Goal: Task Accomplishment & Management: Manage account settings

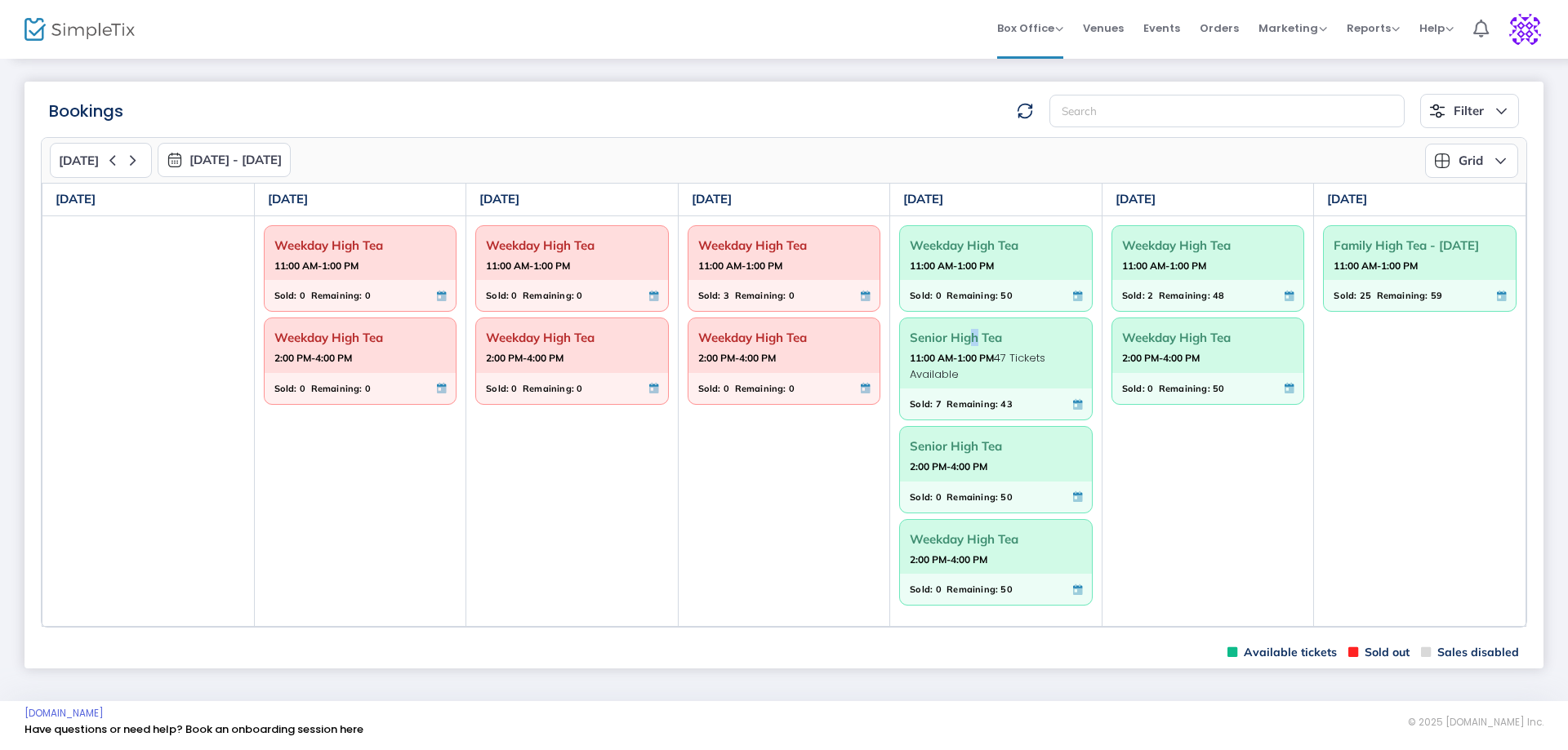
click at [961, 324] on div "Senior High Tea 11:00 AM-1:00 PM 47 Tickets Available" at bounding box center [996, 354] width 192 height 70
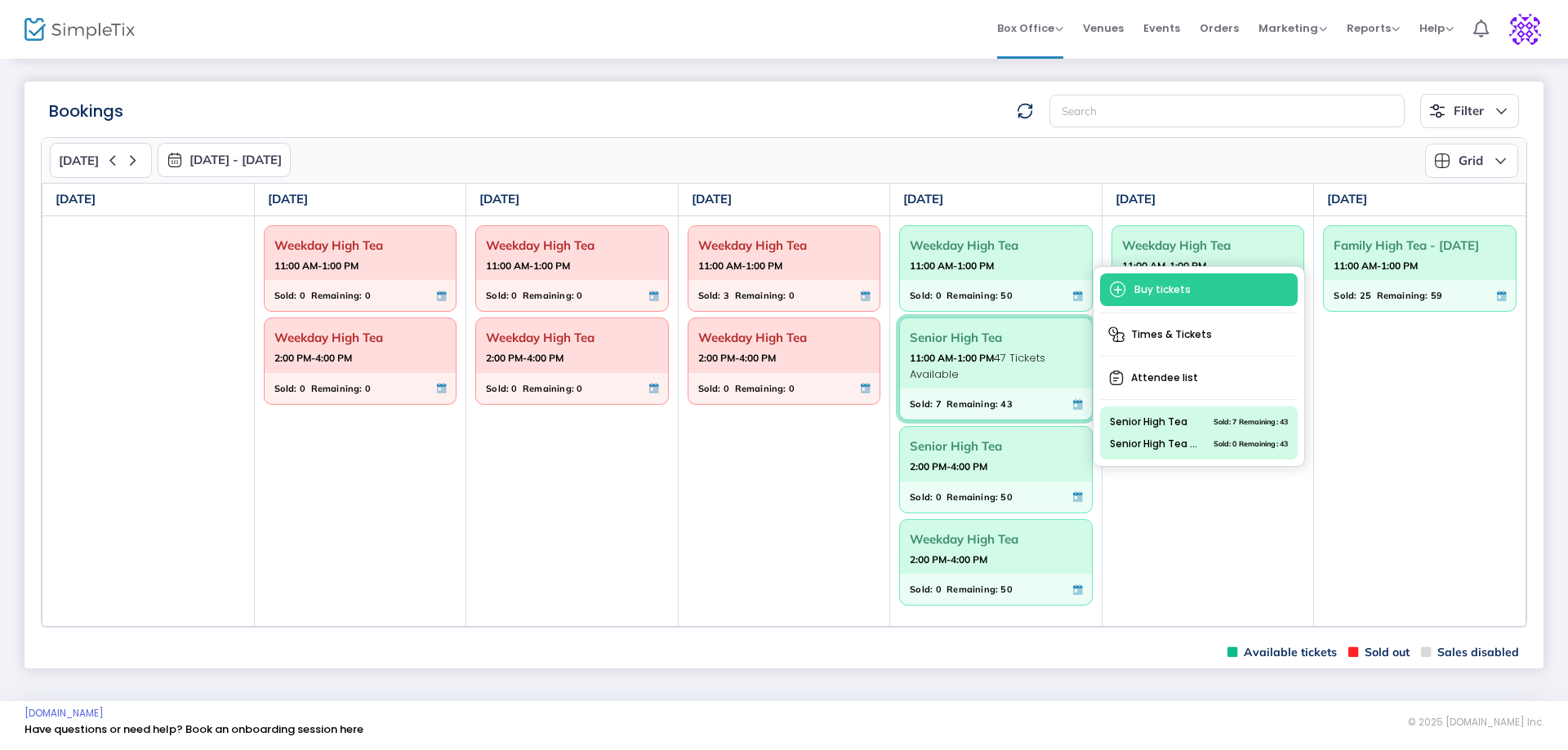
click at [1171, 373] on span "Attendee list" at bounding box center [1199, 378] width 198 height 29
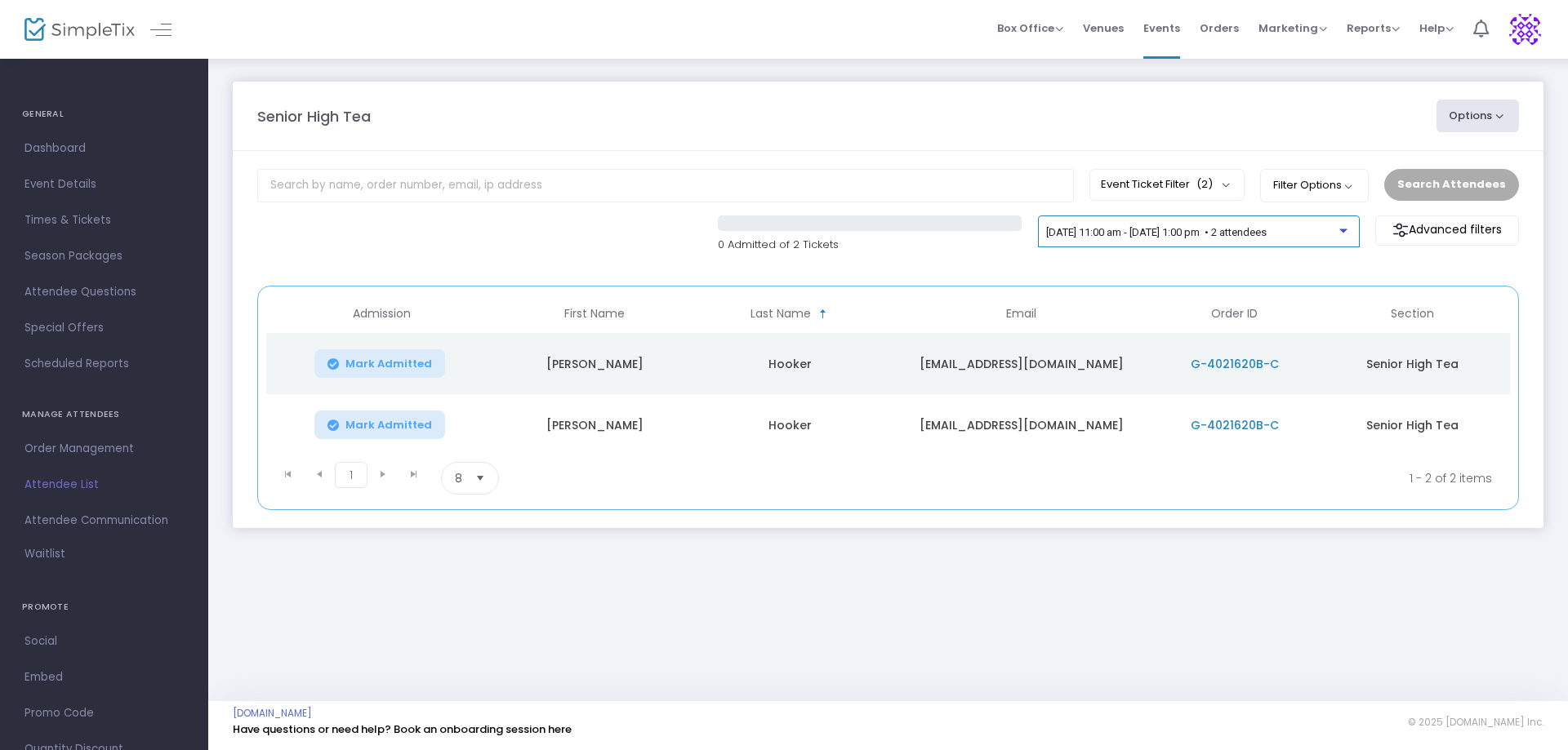
click at [1343, 229] on div at bounding box center [1343, 231] width 8 height 4
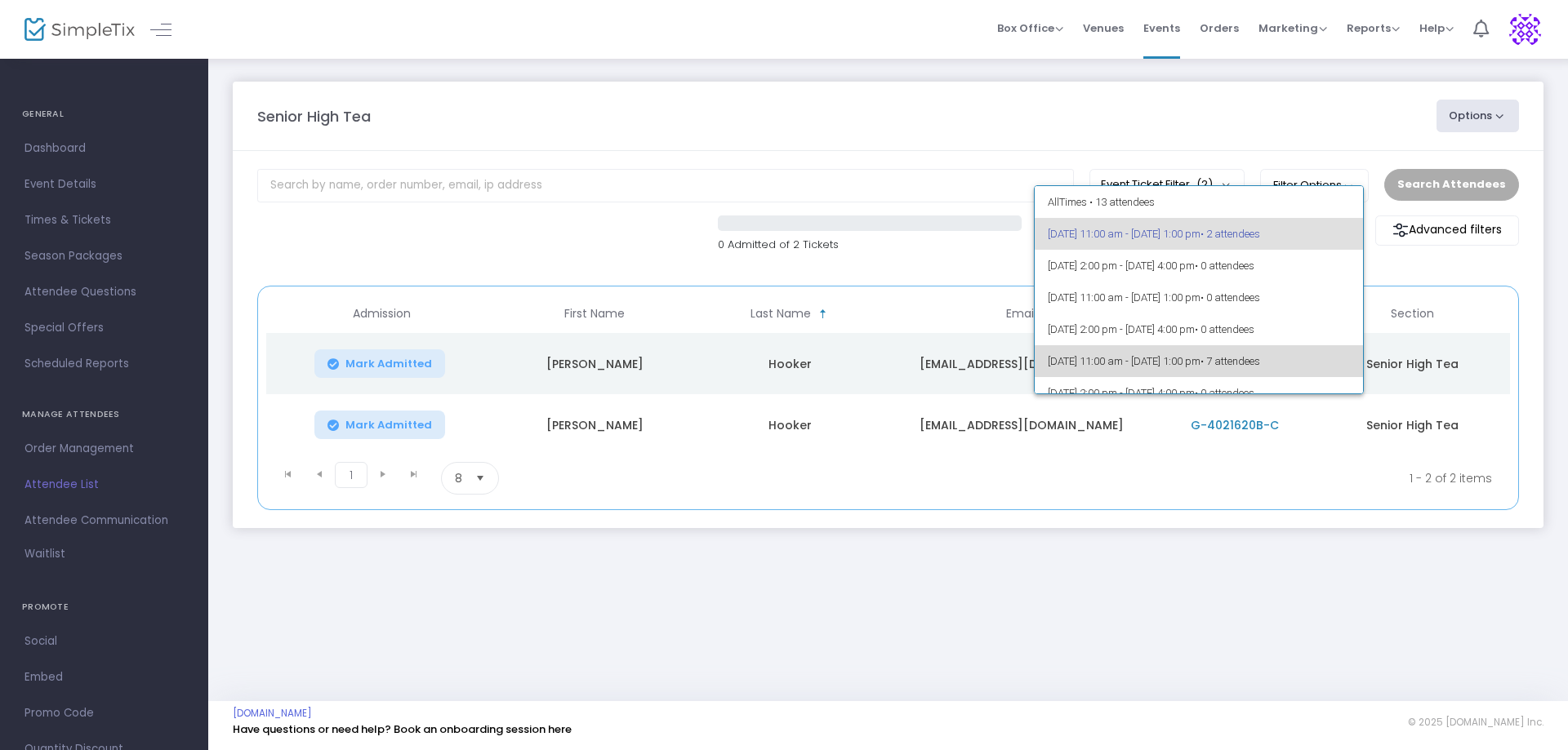
click at [1260, 363] on span "• 7 attendees" at bounding box center [1230, 361] width 60 height 13
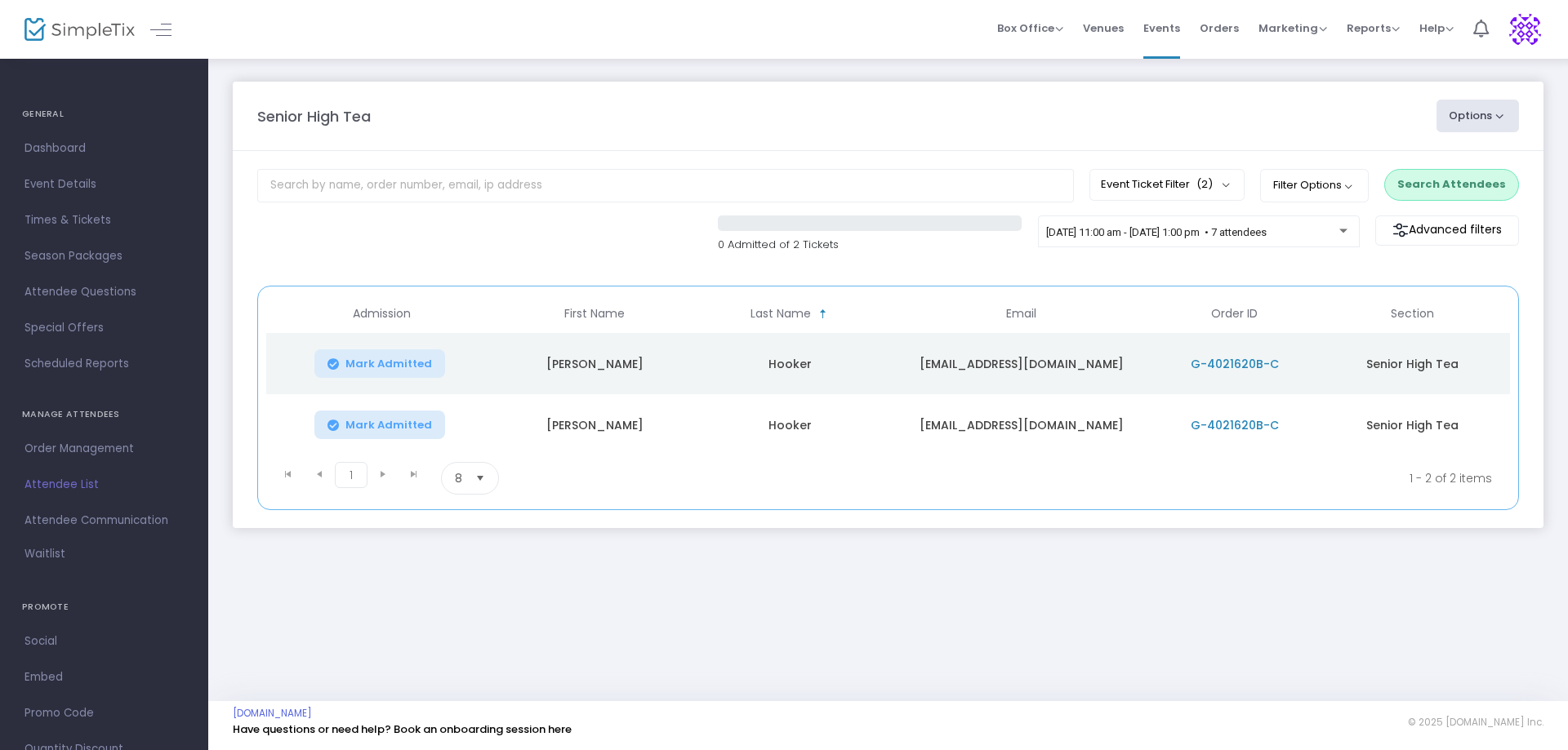
click at [1439, 190] on button "Search Attendees" at bounding box center [1451, 184] width 135 height 31
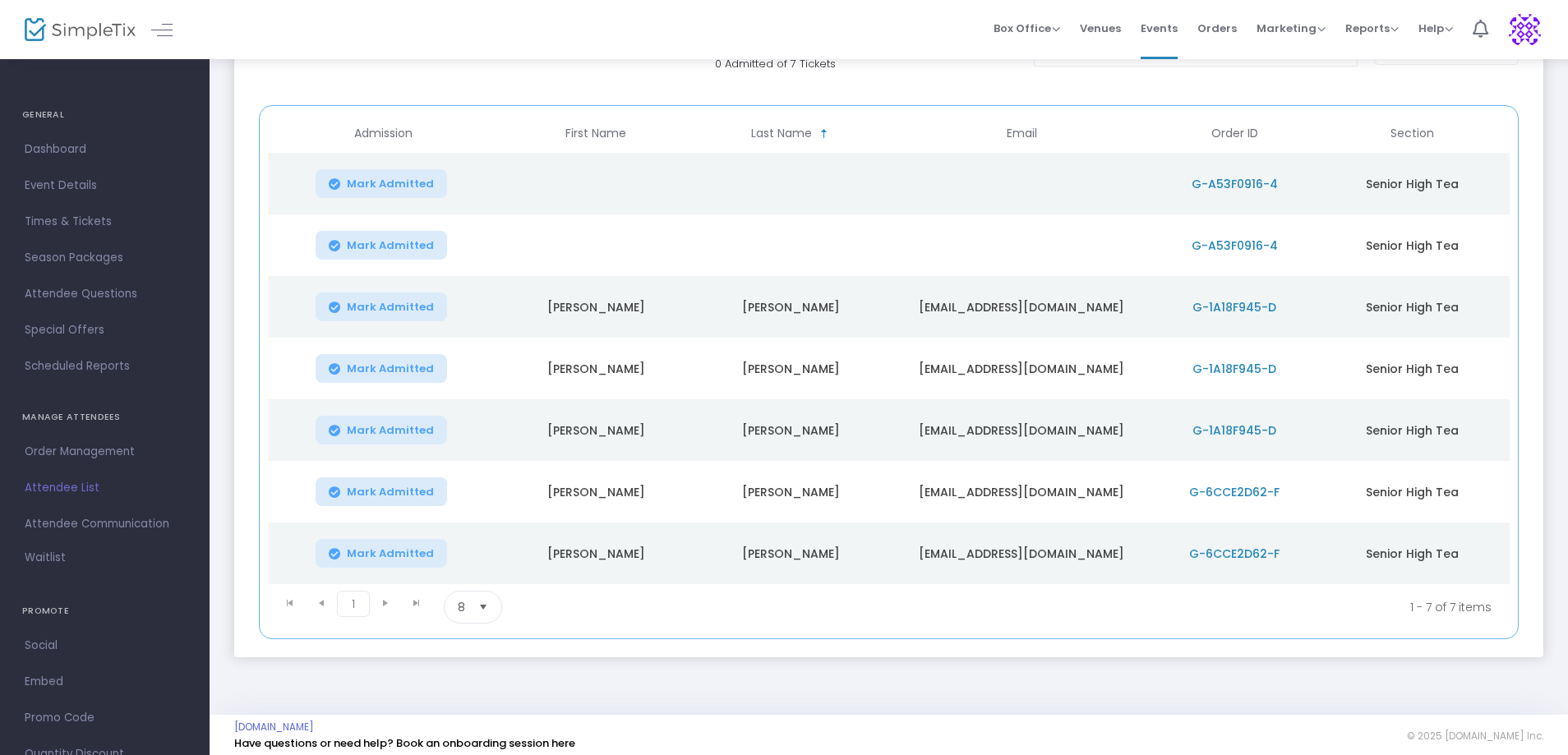
scroll to position [192, 0]
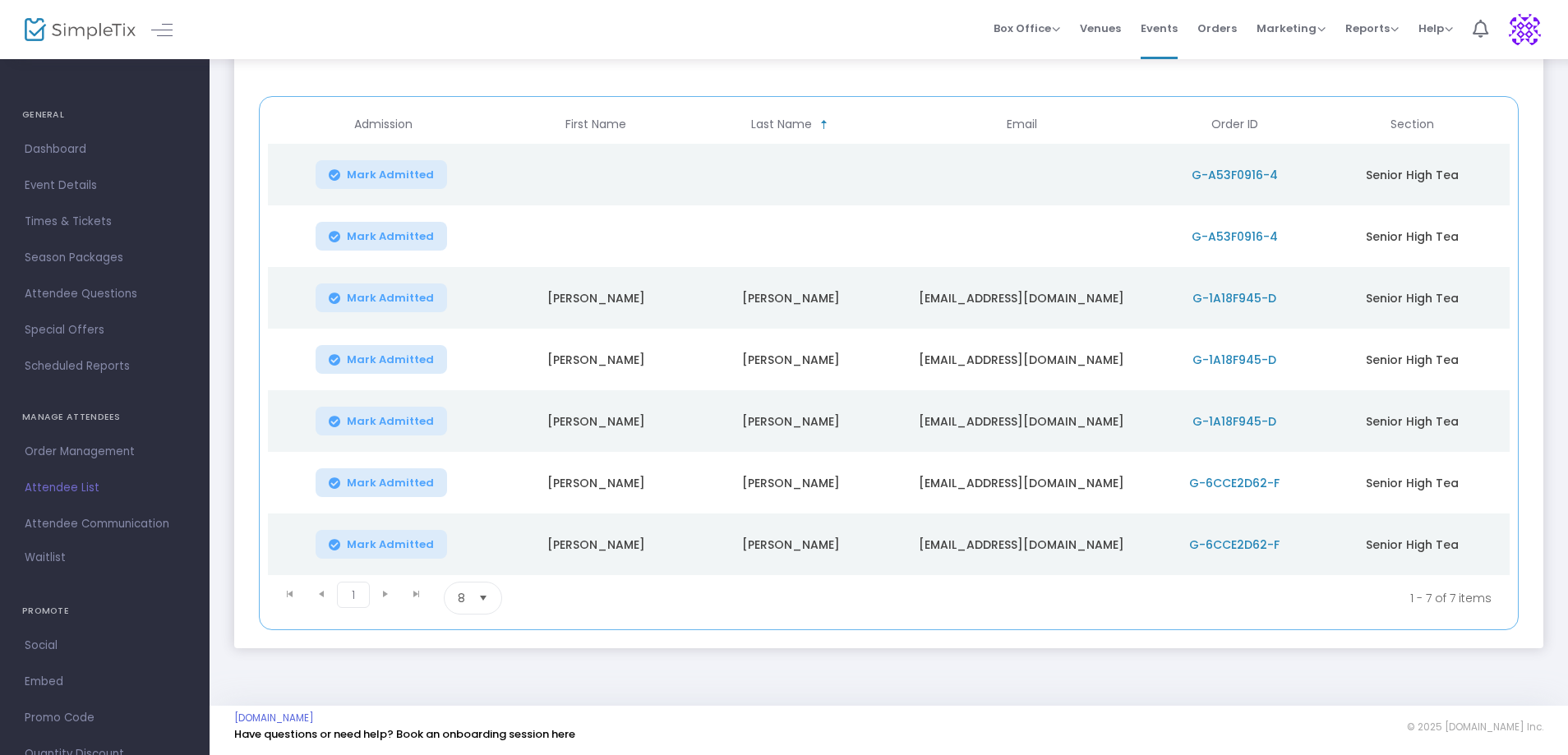
click at [1227, 175] on span "G-A53F0916-4" at bounding box center [1234, 175] width 86 height 16
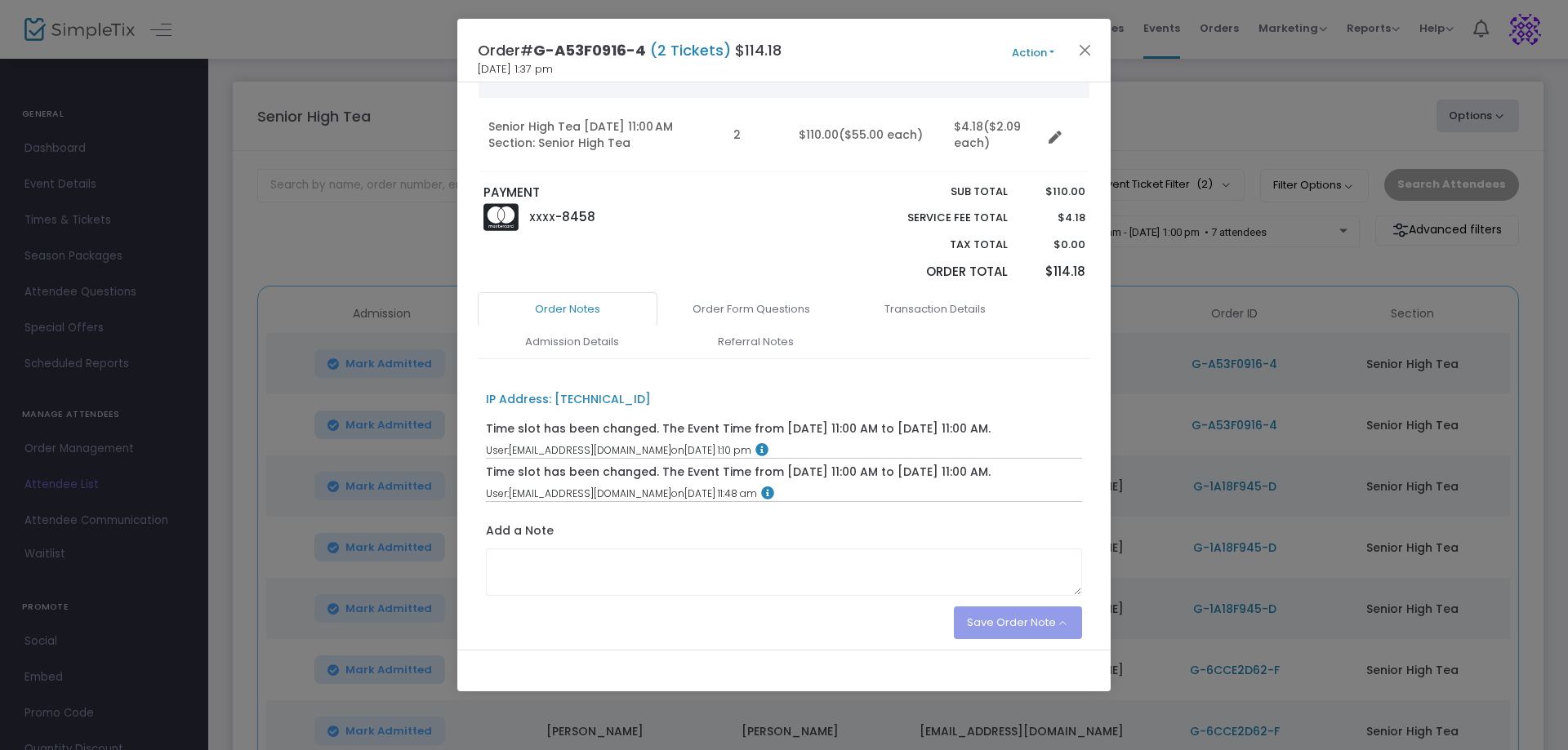
scroll to position [221, 0]
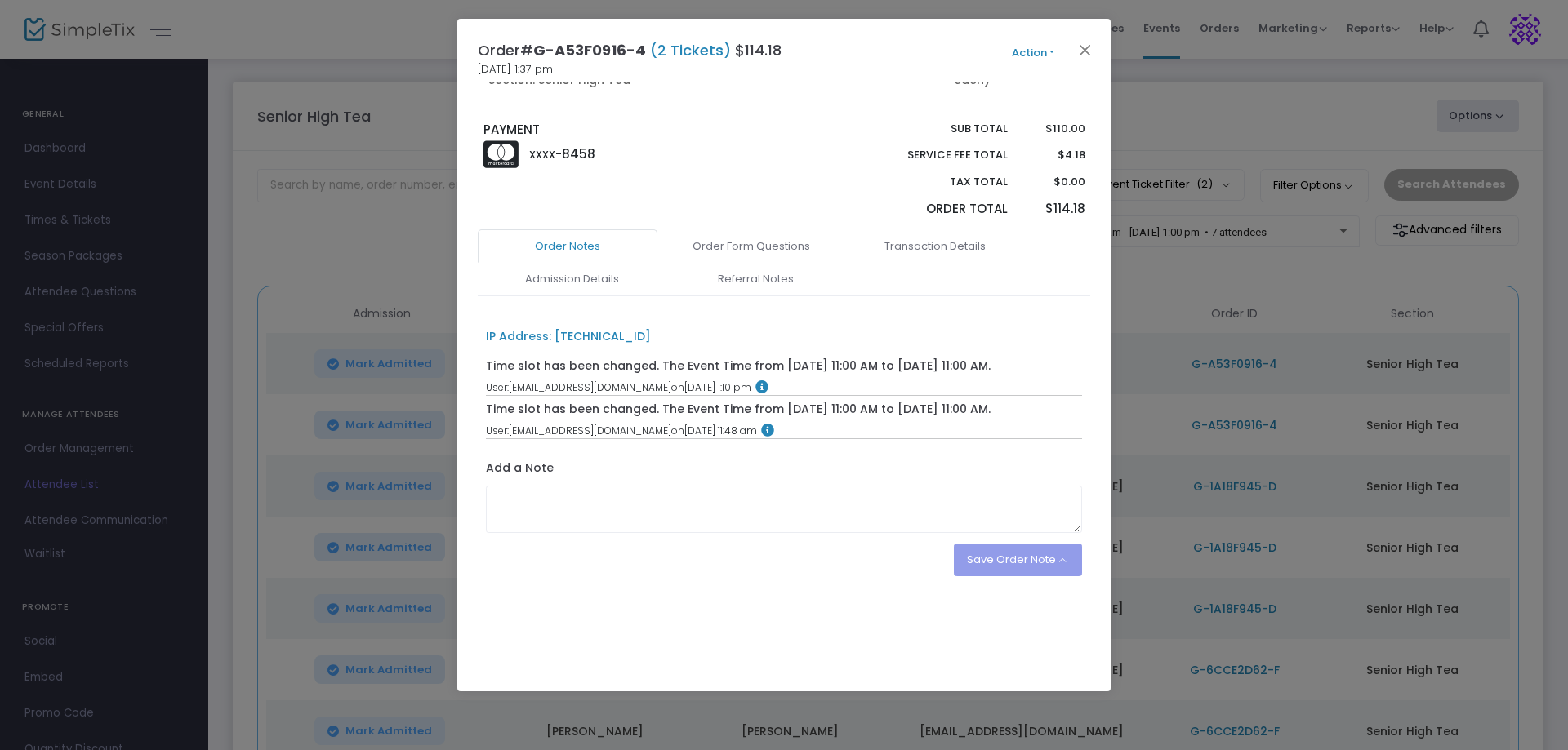
click at [570, 277] on link "Admission Details" at bounding box center [571, 279] width 180 height 34
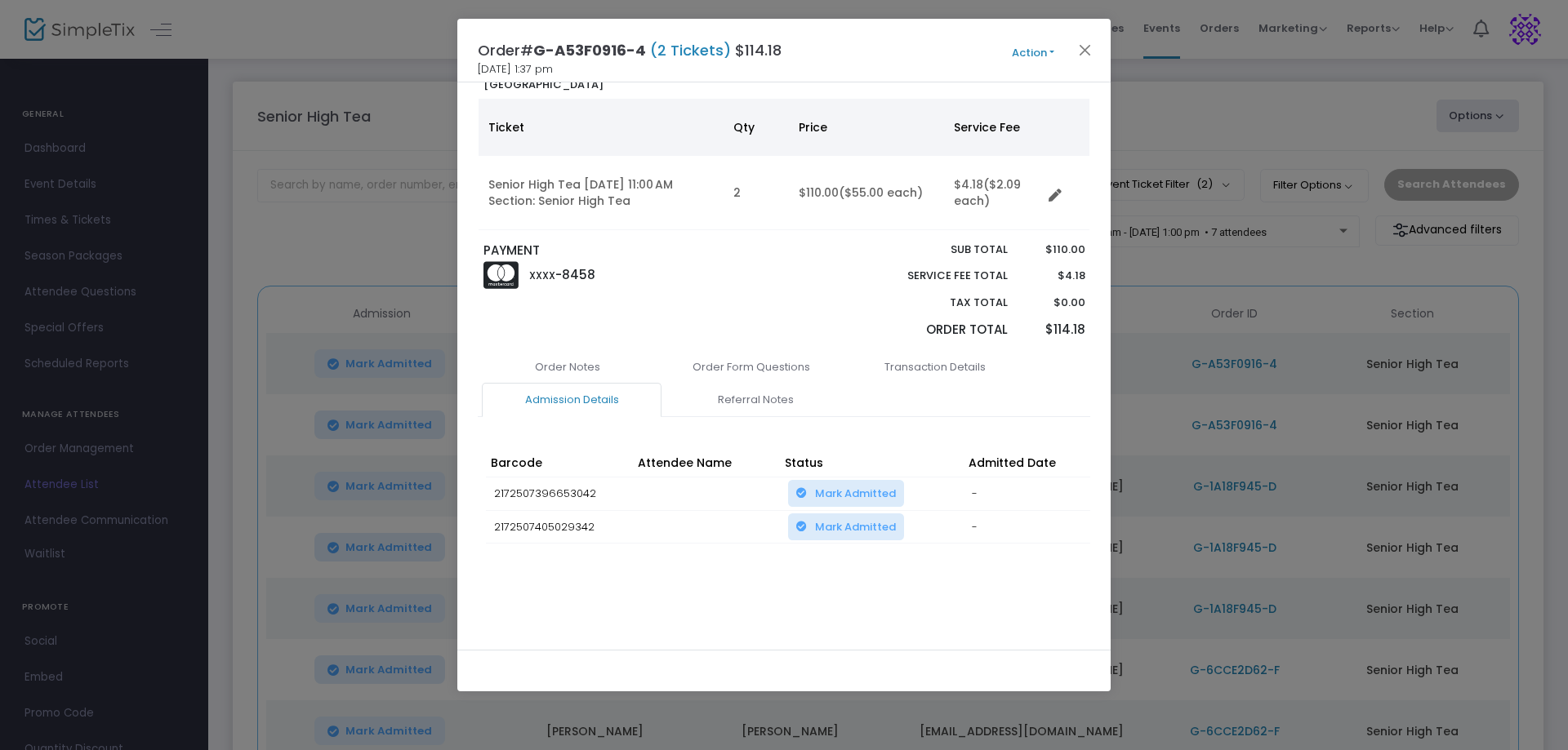
click at [771, 398] on link "Referral Notes" at bounding box center [755, 399] width 180 height 34
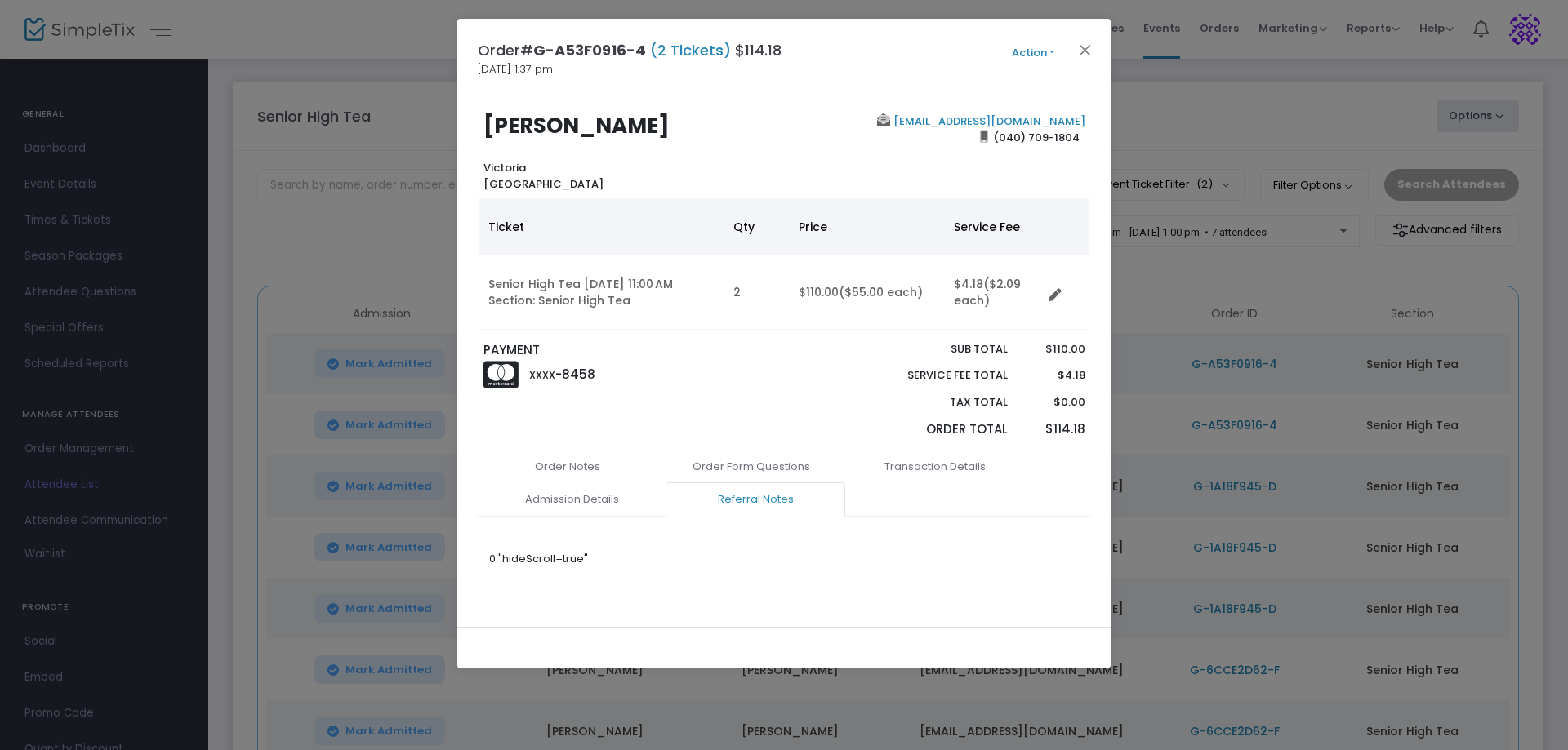
scroll to position [0, 0]
click at [1085, 55] on button "Close" at bounding box center [1085, 49] width 21 height 21
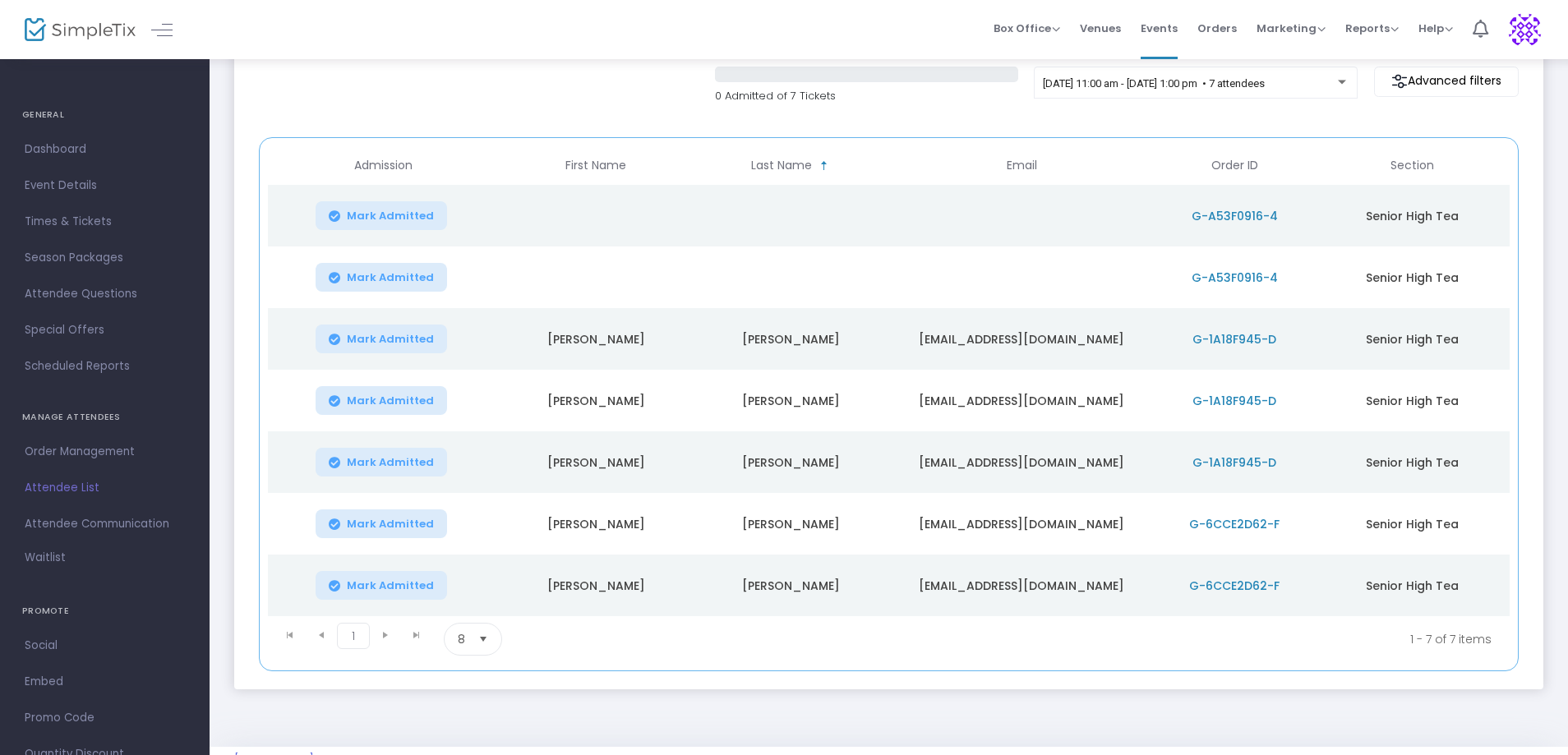
scroll to position [192, 0]
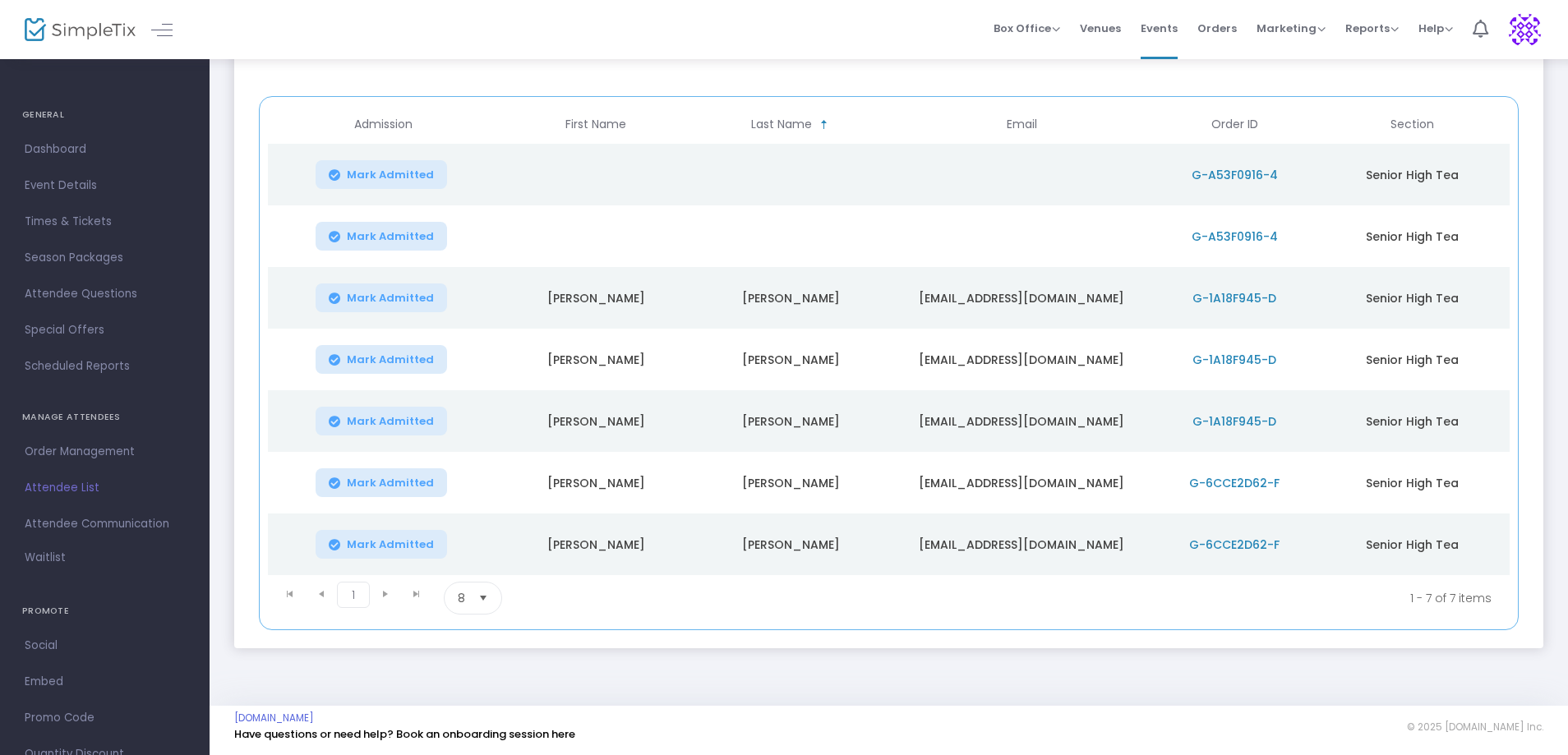
click at [1203, 169] on span "G-A53F0916-4" at bounding box center [1234, 175] width 86 height 16
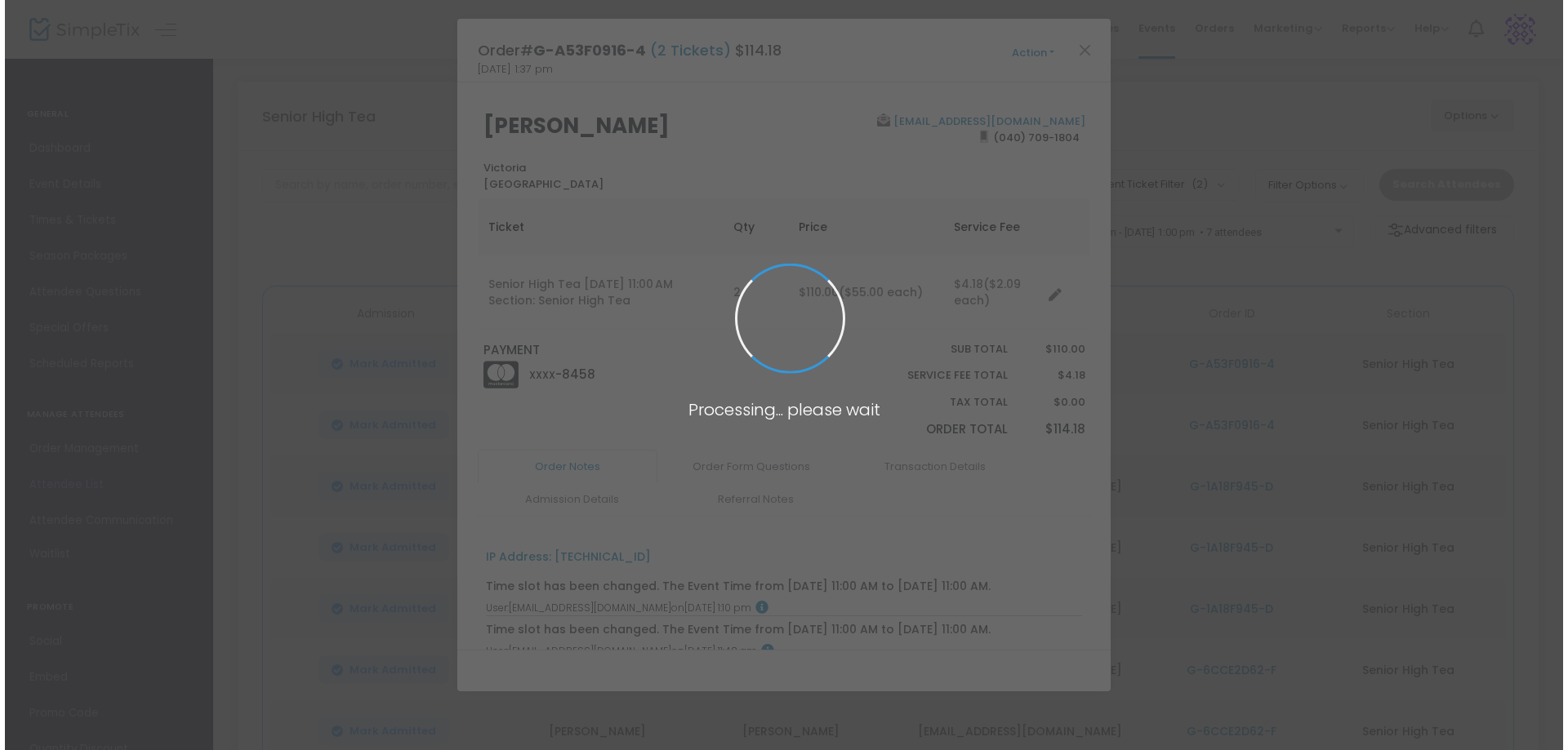
scroll to position [0, 0]
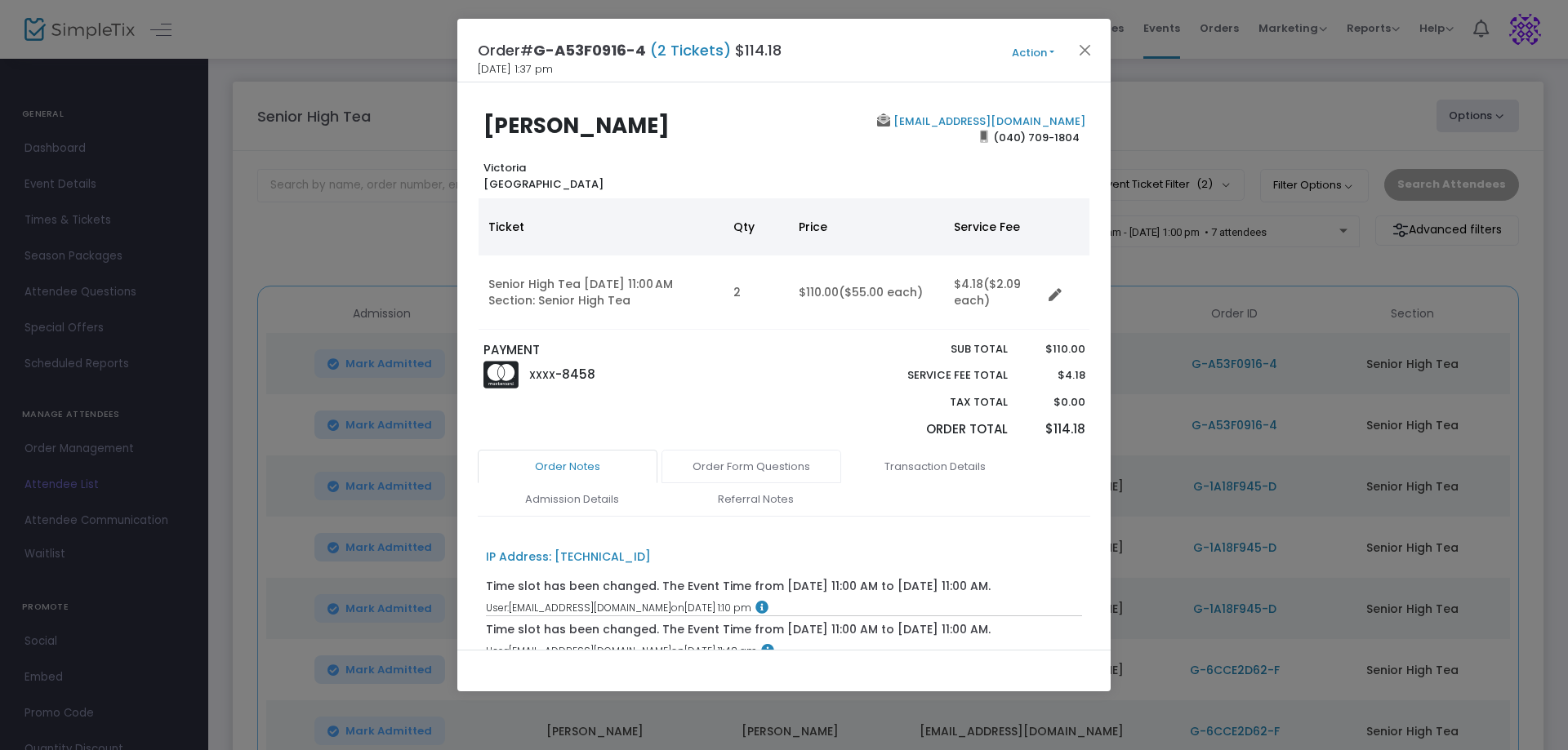
click at [727, 469] on link "Order Form Questions" at bounding box center [751, 466] width 180 height 34
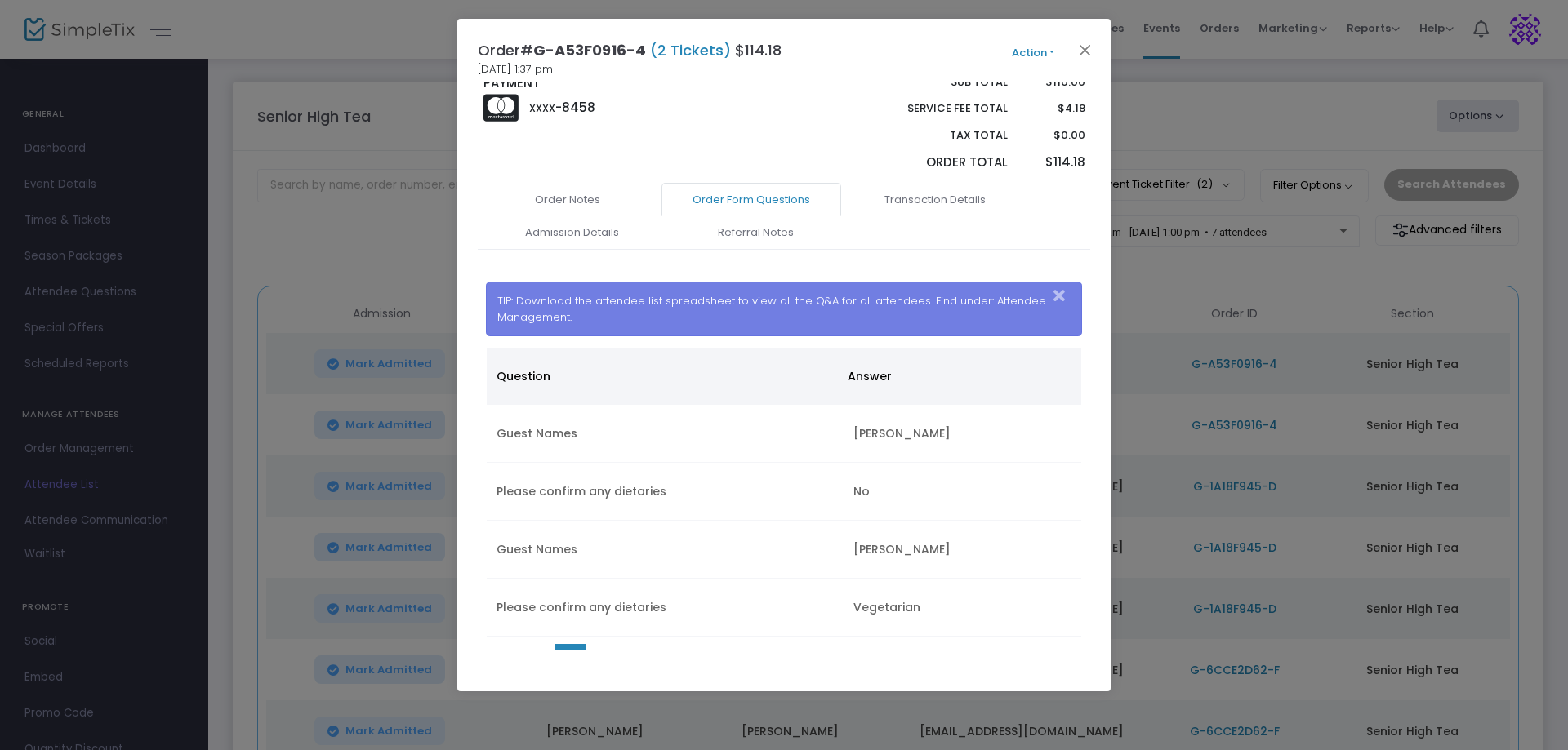
scroll to position [351, 0]
